Goal: Contribute content: Add original content to the website for others to see

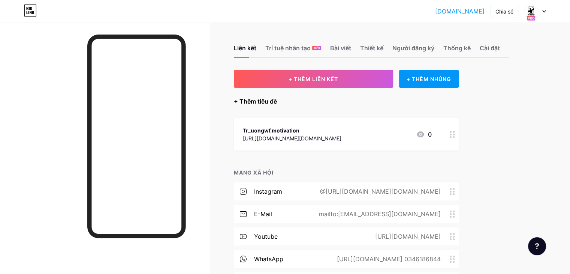
click at [277, 105] on font "+ Thêm tiêu đề" at bounding box center [255, 100] width 43 height 7
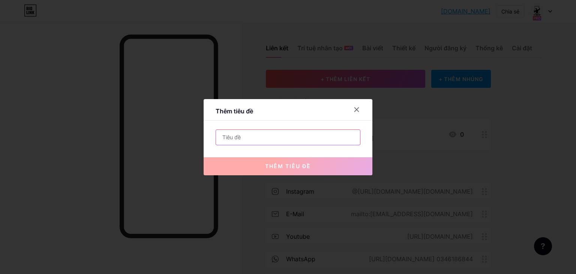
click at [276, 141] on input "text" at bounding box center [288, 137] width 144 height 15
paste input "[URL][DOMAIN_NAME]"
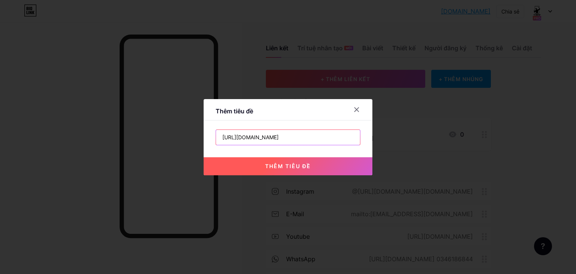
type input "[URL][DOMAIN_NAME]"
click at [284, 169] on button "thêm tiêu đề" at bounding box center [288, 166] width 169 height 18
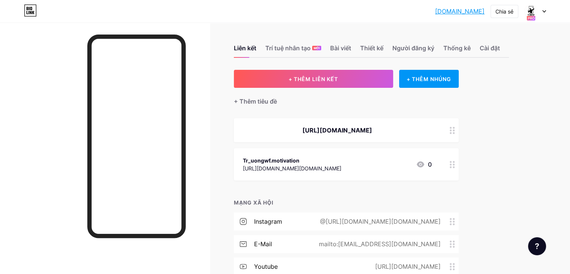
click at [459, 142] on div at bounding box center [452, 130] width 13 height 24
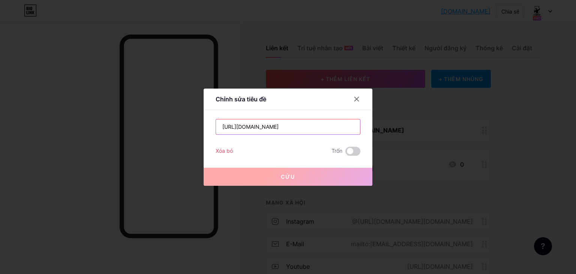
click at [336, 129] on input "[URL][DOMAIN_NAME]" at bounding box center [288, 126] width 144 height 15
click at [357, 150] on span at bounding box center [352, 151] width 15 height 9
click at [345, 153] on input "checkbox" at bounding box center [345, 153] width 0 height 0
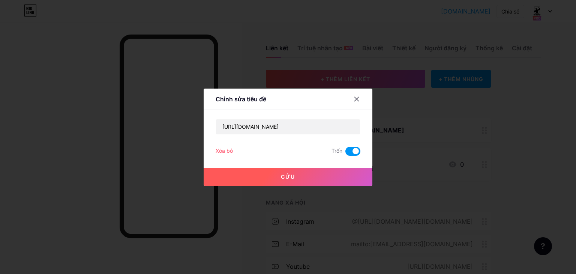
click at [352, 154] on span at bounding box center [352, 151] width 15 height 9
click at [345, 153] on input "checkbox" at bounding box center [345, 153] width 0 height 0
click at [334, 131] on input "[URL][DOMAIN_NAME]" at bounding box center [288, 126] width 144 height 15
drag, startPoint x: 336, startPoint y: 130, endPoint x: 187, endPoint y: 134, distance: 149.3
click at [184, 135] on div "Chỉnh sửa tiêu đề [URL][DOMAIN_NAME] Xóa bỏ Trốn Cứu" at bounding box center [288, 137] width 576 height 274
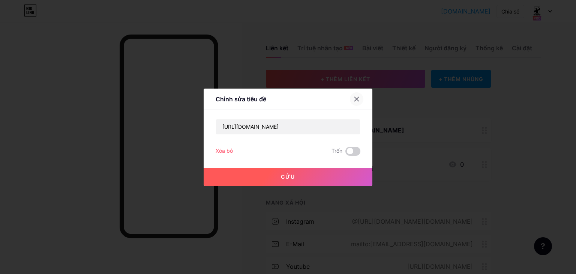
click at [354, 104] on div at bounding box center [356, 98] width 13 height 13
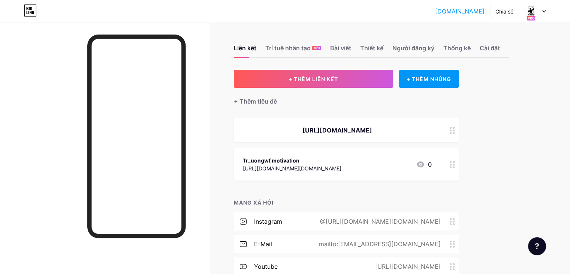
click at [459, 142] on div at bounding box center [452, 130] width 13 height 24
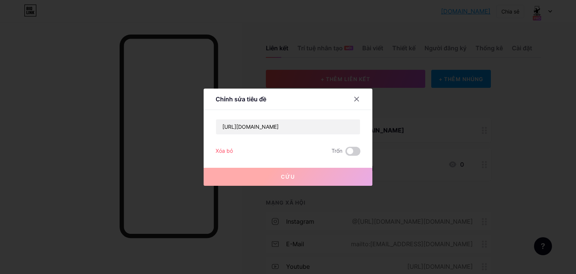
click at [226, 149] on font "Xóa bỏ" at bounding box center [224, 150] width 17 height 6
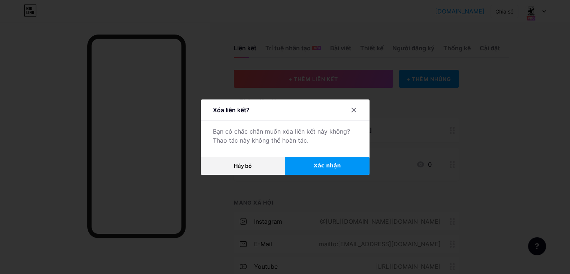
click at [314, 166] on button "Xác nhận" at bounding box center [327, 166] width 84 height 18
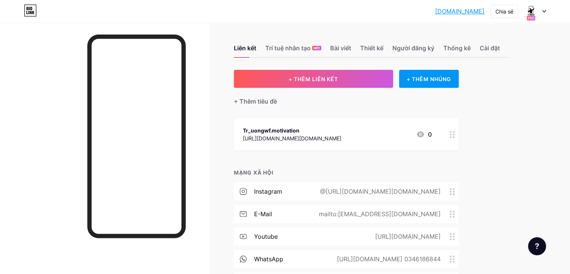
click at [459, 147] on div at bounding box center [452, 134] width 13 height 32
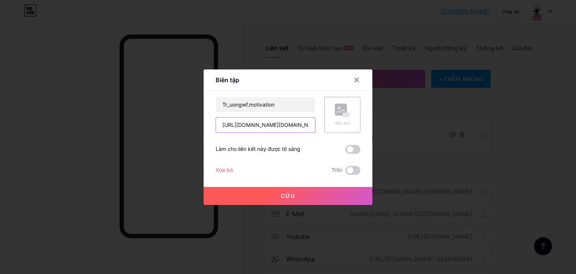
drag, startPoint x: 308, startPoint y: 130, endPoint x: 210, endPoint y: 135, distance: 98.4
click at [201, 134] on div "Biên tập Nội dung YouTube Phát video YouTube mà không cần rời khỏi trang của bạ…" at bounding box center [288, 137] width 576 height 274
click at [282, 122] on input "gwf.motivation/" at bounding box center [265, 124] width 99 height 15
type input "g"
paste input "[URL][DOMAIN_NAME]"
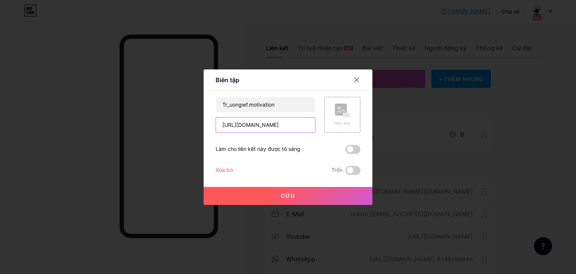
scroll to position [0, 12]
type input "[URL][DOMAIN_NAME]"
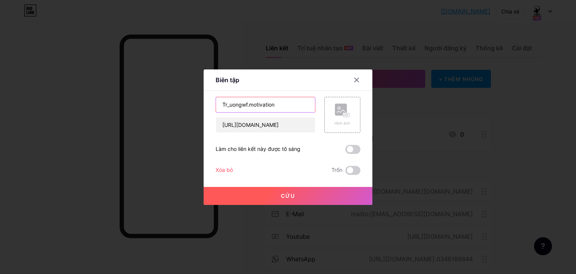
scroll to position [0, 0]
click at [293, 102] on input "Tr_uongwf.motivation" at bounding box center [265, 104] width 99 height 15
type input "T"
paste input "Online Coaching Enquiry Form"
type input "Online Coaching Enquiry Form"
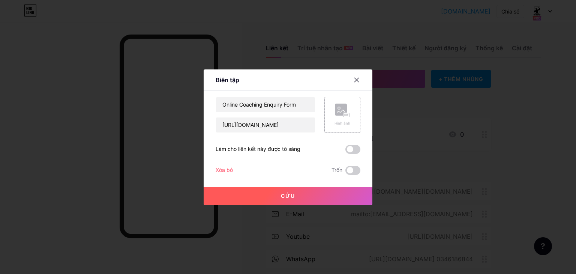
click at [337, 111] on rect at bounding box center [341, 109] width 12 height 12
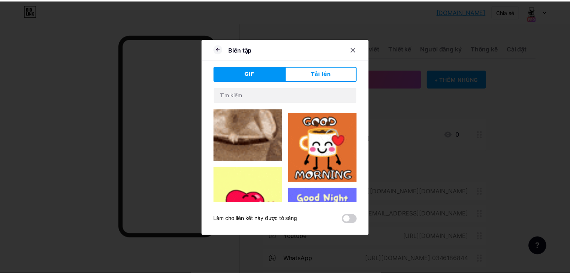
scroll to position [75, 0]
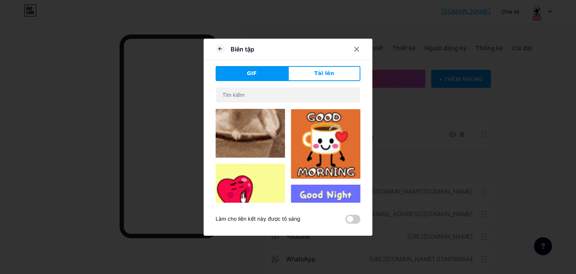
click at [331, 75] on font "Tải lên" at bounding box center [324, 73] width 20 height 6
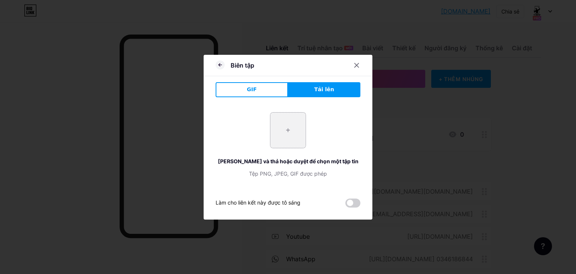
click at [292, 142] on input "file" at bounding box center [287, 129] width 35 height 35
type input "C:\fakepath\1.png"
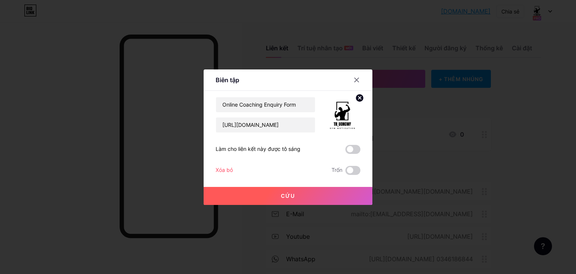
click at [253, 195] on button "Cứu" at bounding box center [288, 196] width 169 height 18
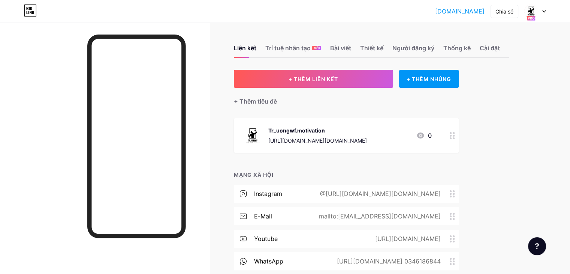
click at [249, 188] on div "Liên kết Trí tuệ nhân tạo MỚI Bài viết Thiết kế Người đăng ký Thống kê Cài đặt …" at bounding box center [270, 198] width 541 height 352
